Goal: Check status

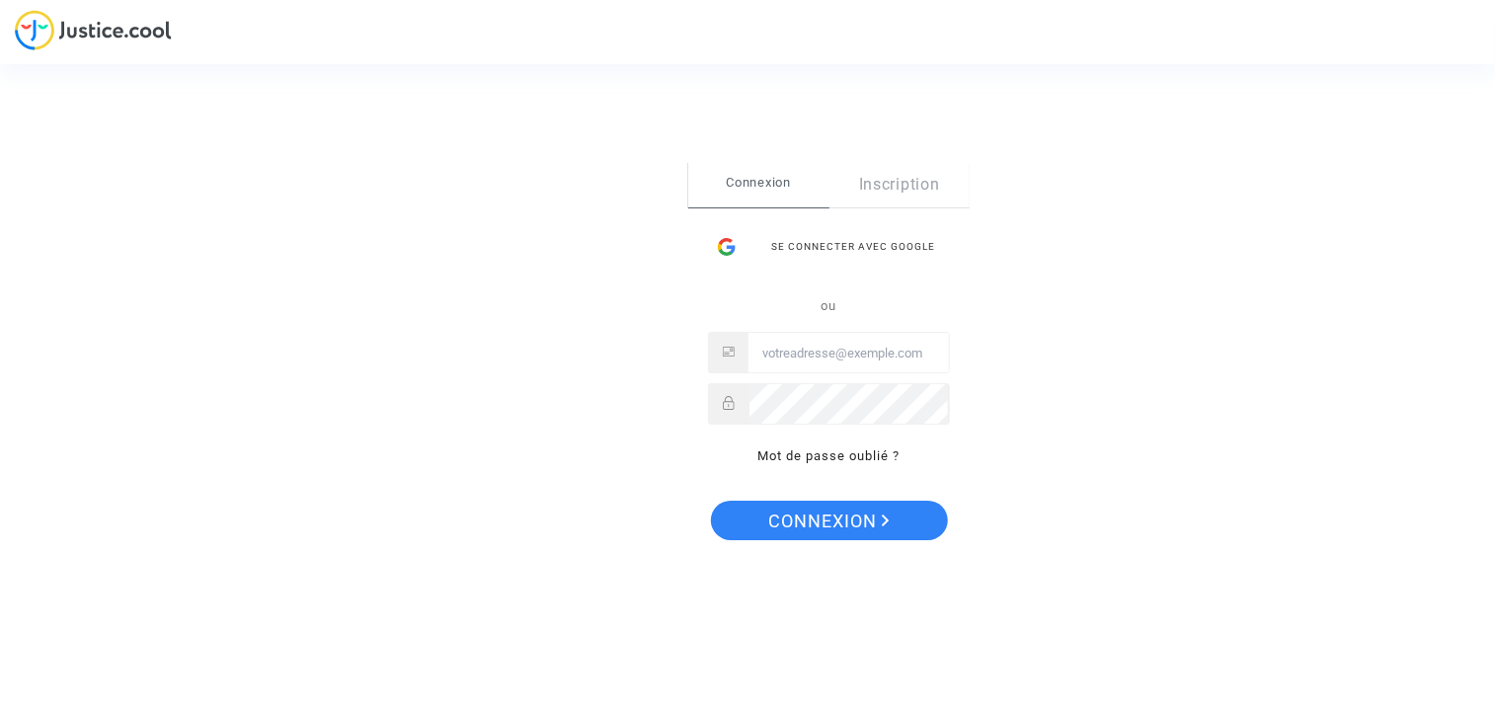
click at [799, 353] on input "Email" at bounding box center [849, 354] width 200 height 40
type input "[EMAIL_ADDRESS][DOMAIN_NAME]"
click at [873, 519] on span "Connexion" at bounding box center [828, 521] width 121 height 41
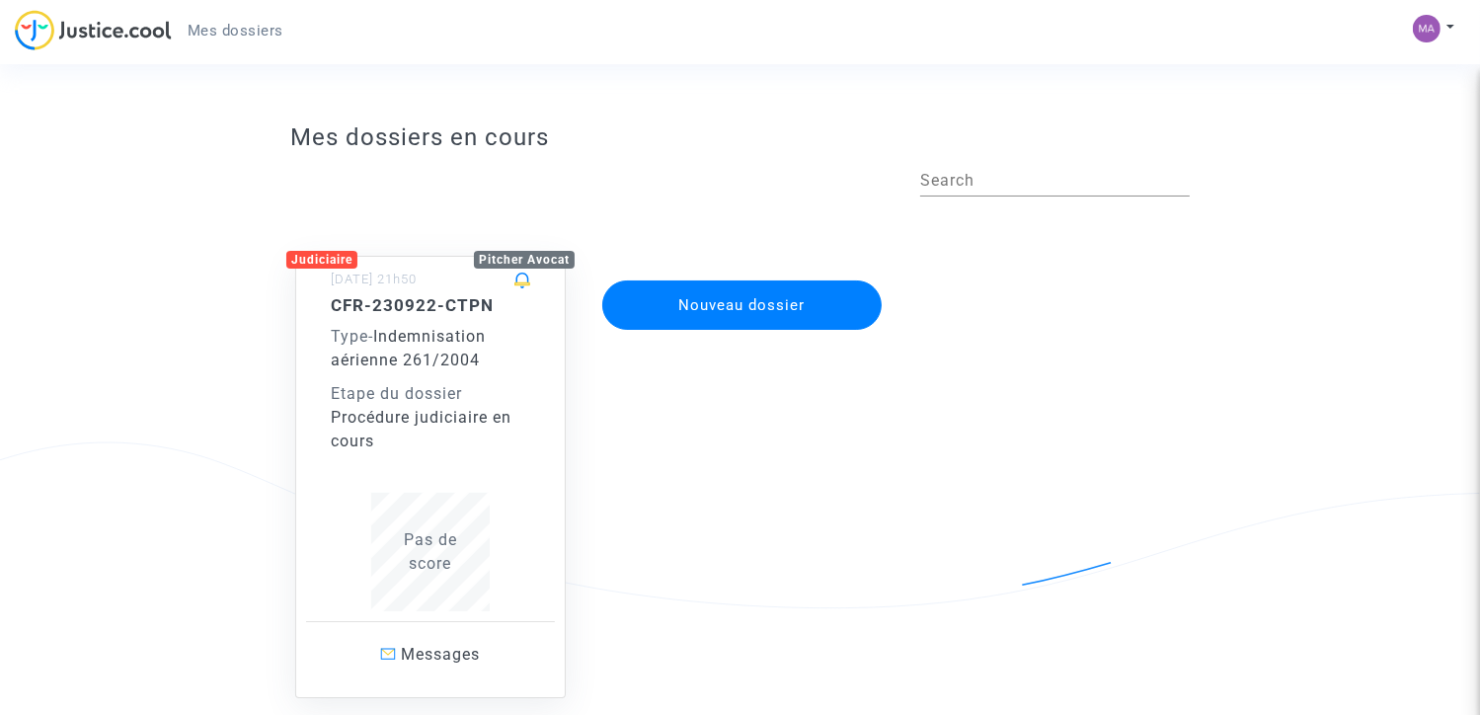
click at [395, 327] on span "Indemnisation aérienne 261/2004" at bounding box center [408, 348] width 155 height 42
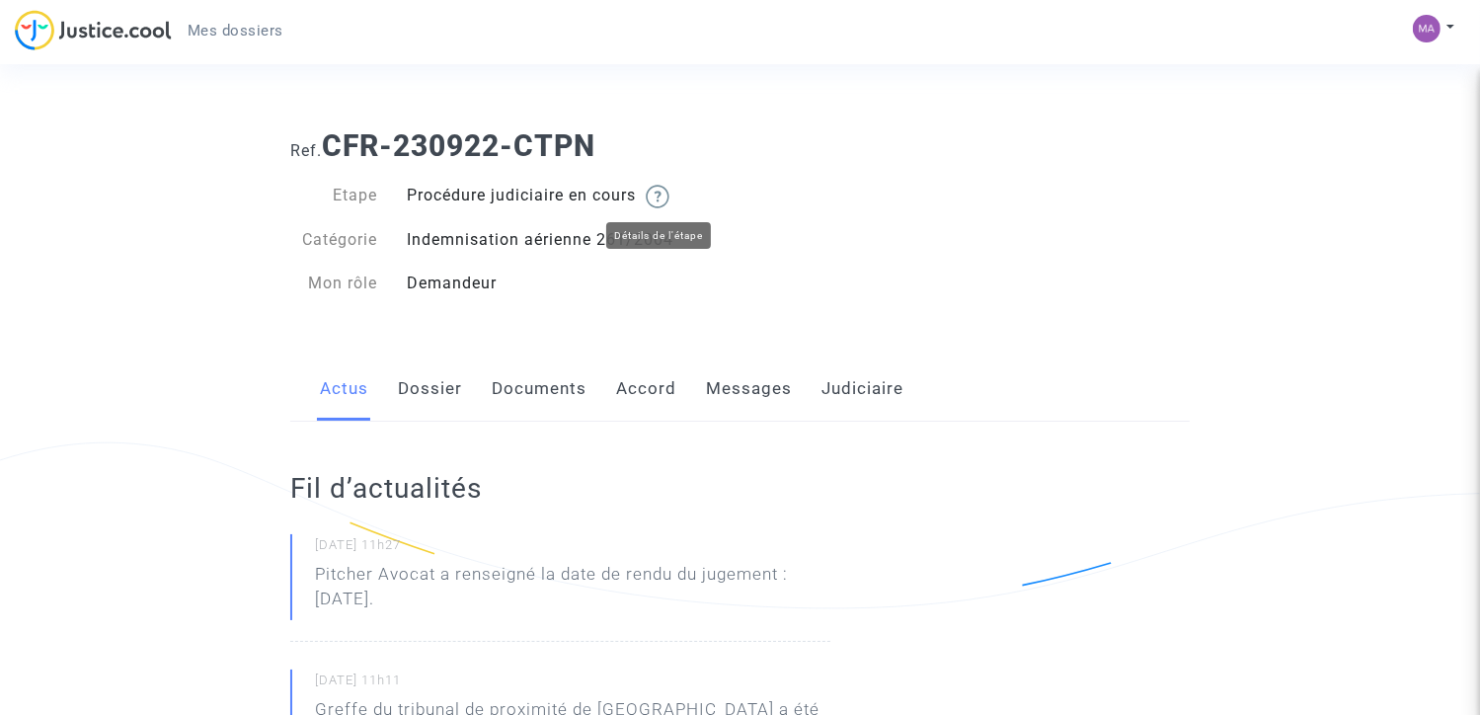
click at [665, 201] on img at bounding box center [658, 197] width 24 height 24
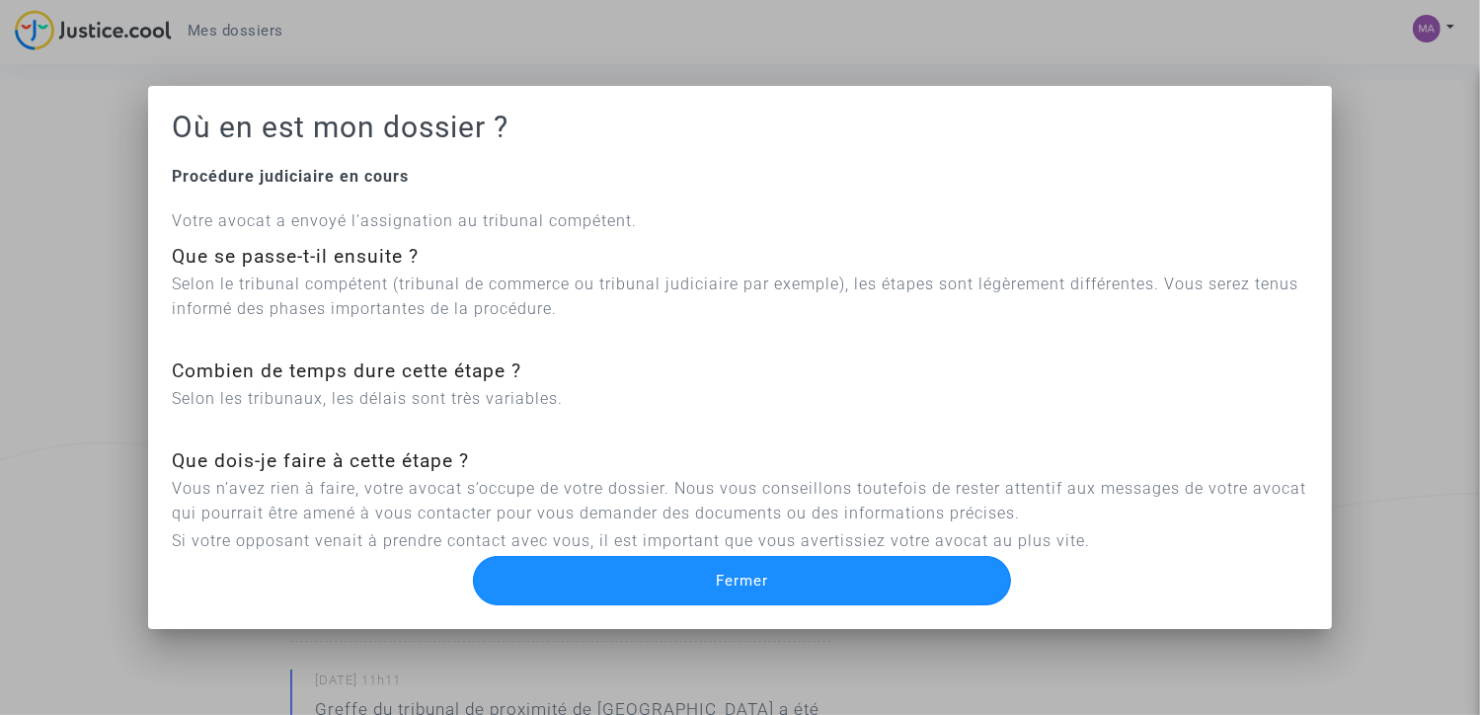
click at [607, 578] on button "Fermer" at bounding box center [742, 580] width 539 height 49
